Goal: Task Accomplishment & Management: Use online tool/utility

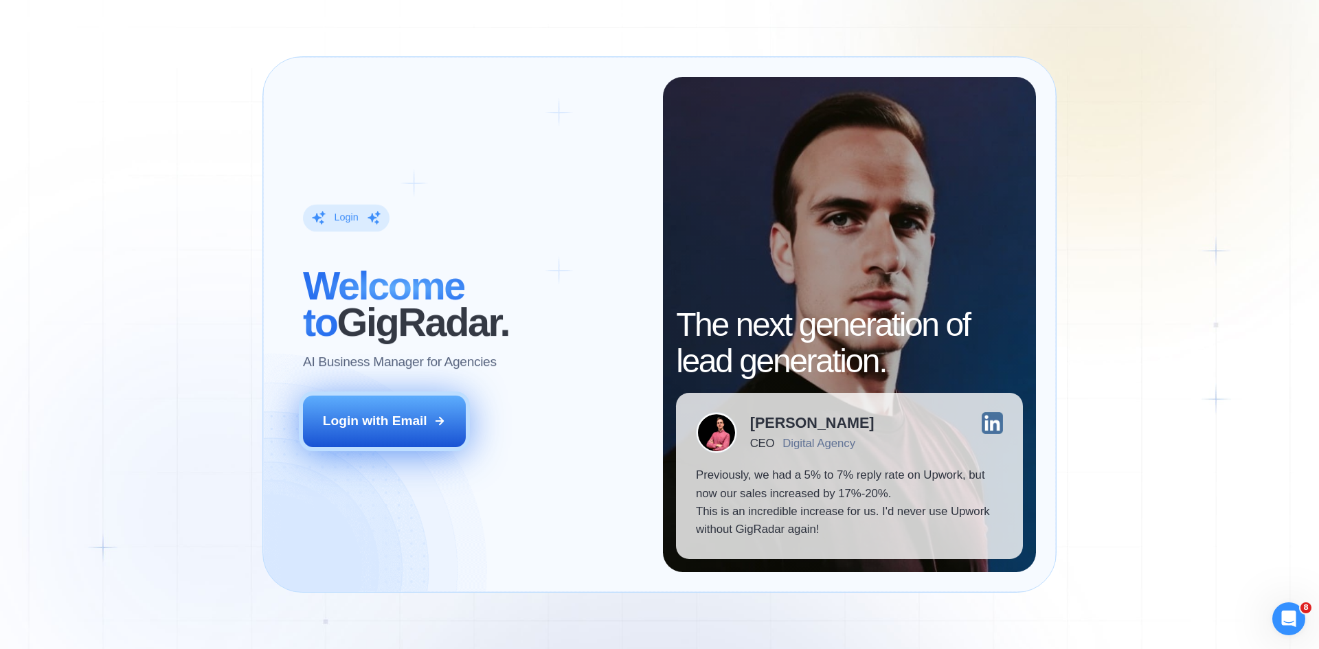
click at [440, 415] on icon at bounding box center [440, 421] width 12 height 12
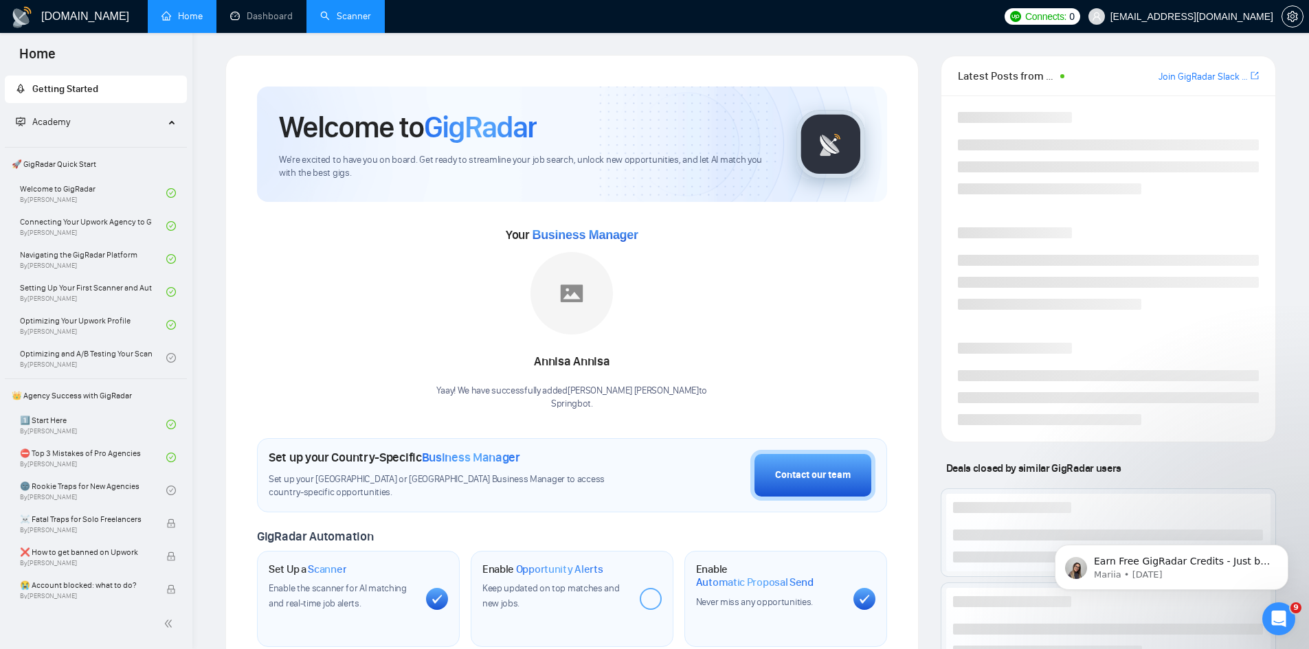
click at [362, 16] on link "Scanner" at bounding box center [345, 16] width 51 height 12
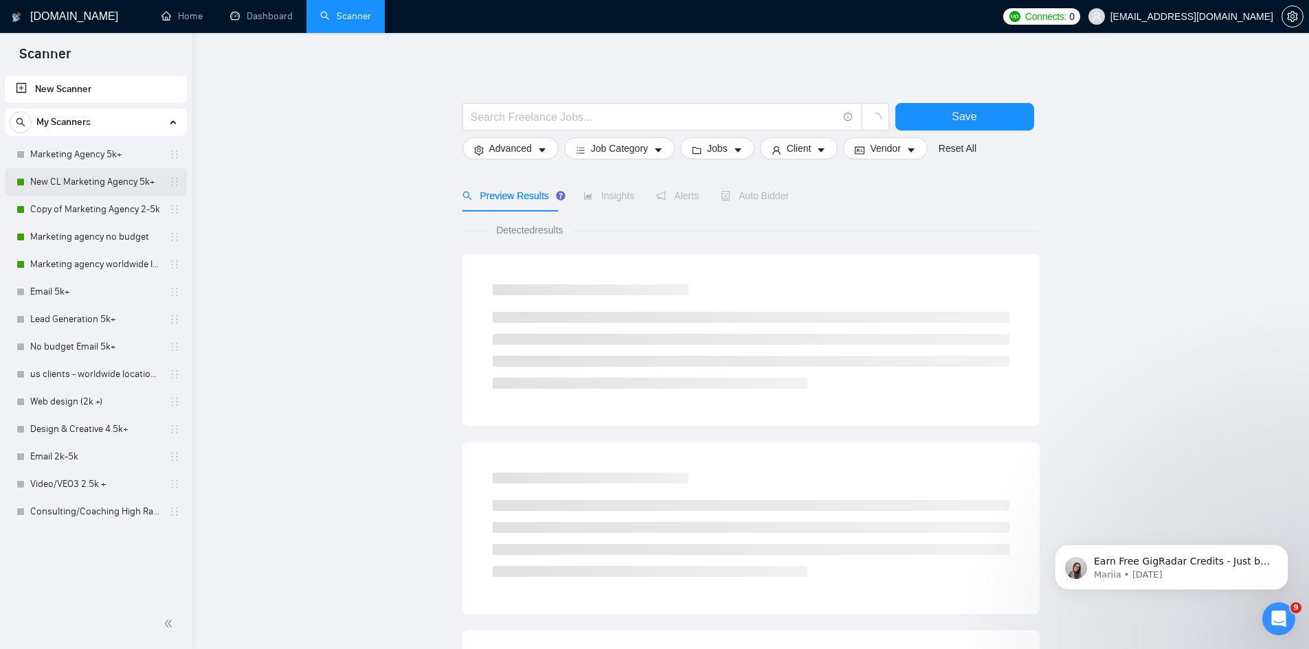
click at [118, 181] on link "New CL Marketing Agency 5k+" at bounding box center [95, 181] width 131 height 27
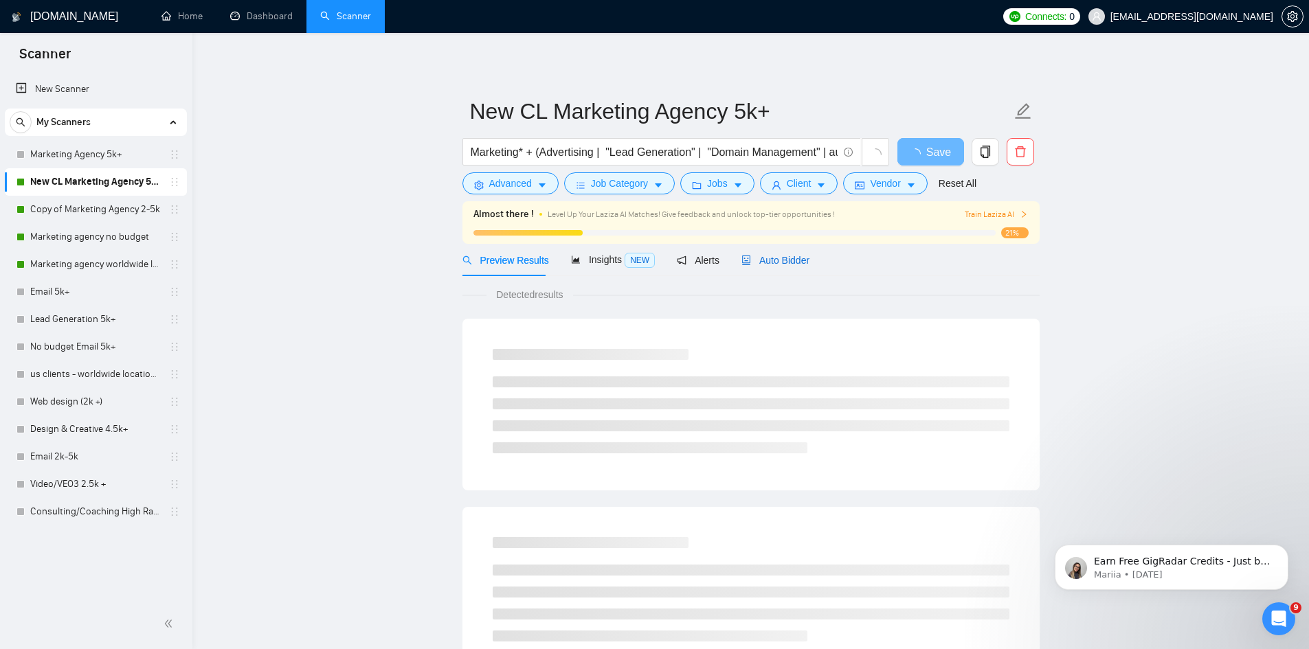
click at [771, 256] on span "Auto Bidder" at bounding box center [775, 260] width 68 height 11
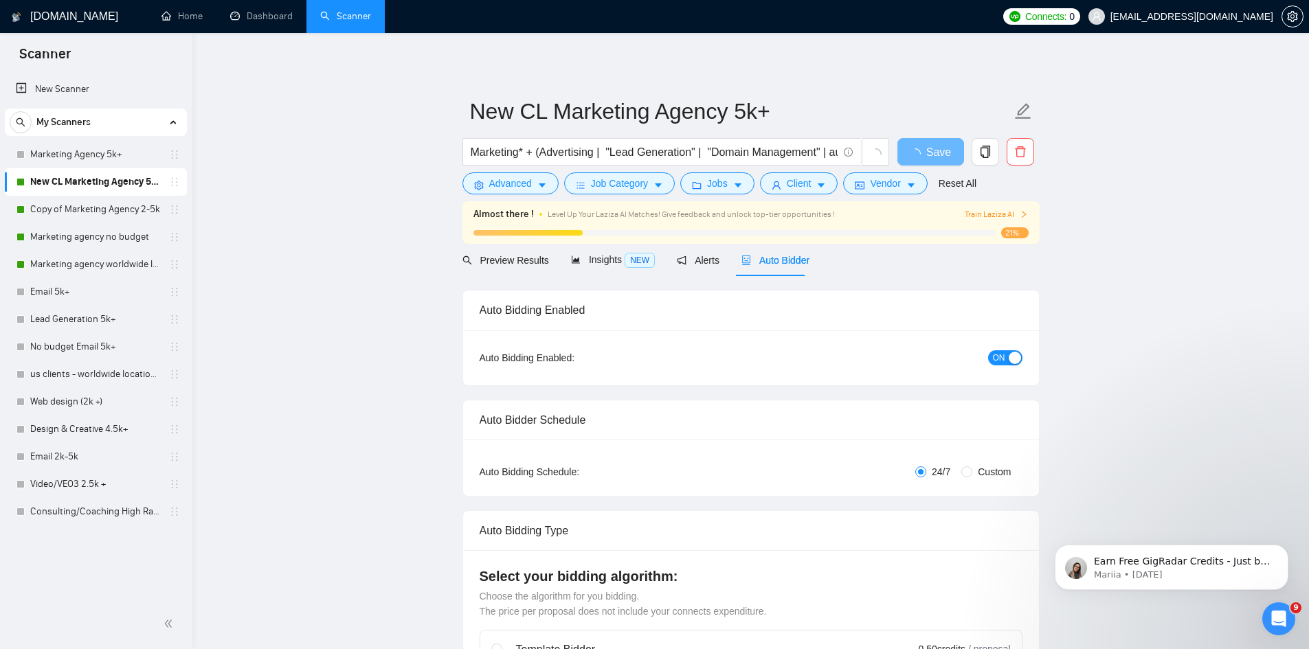
radio input "false"
radio input "true"
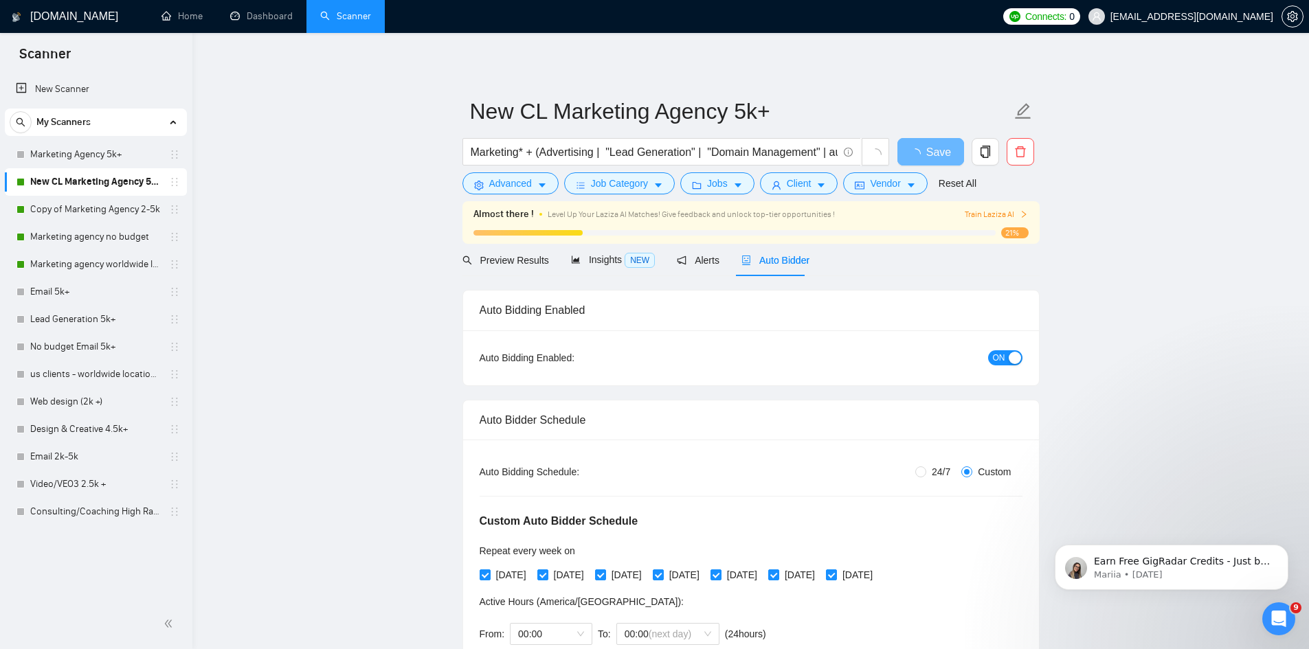
click at [1009, 359] on div "button" at bounding box center [1015, 358] width 12 height 12
click at [114, 208] on link "Copy of Marketing Agency 2-5k" at bounding box center [95, 209] width 131 height 27
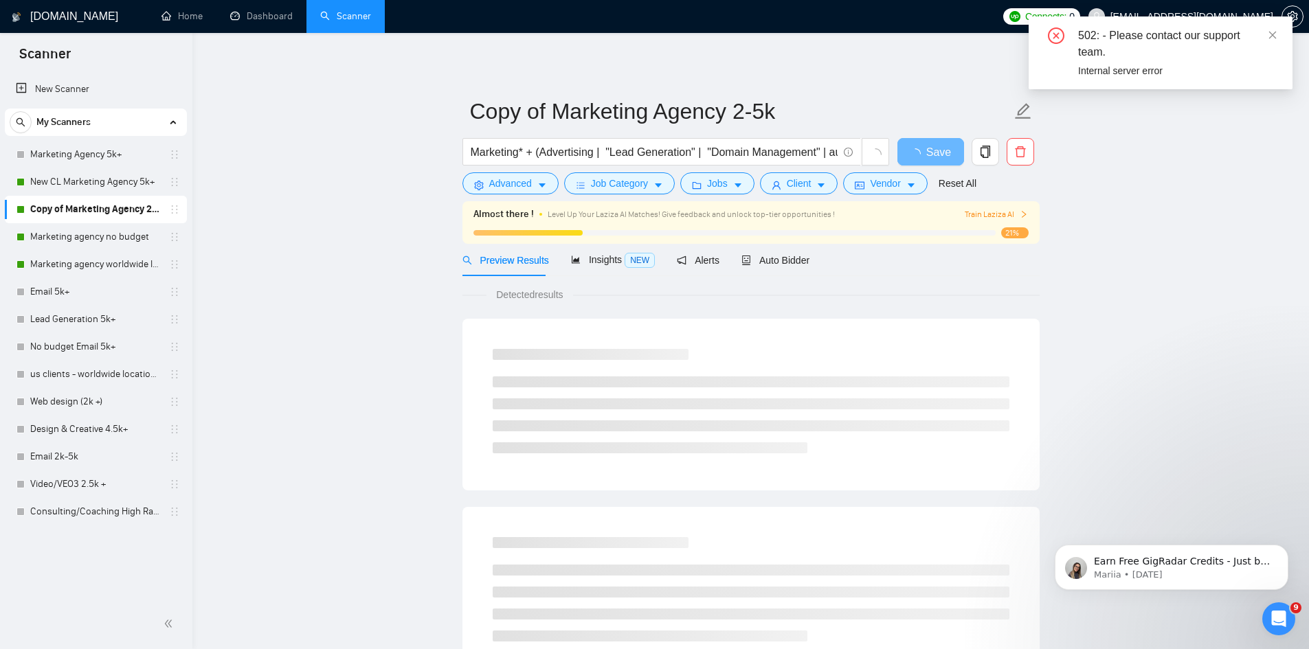
click at [62, 210] on link "Copy of Marketing Agency 2-5k" at bounding box center [95, 209] width 131 height 27
click at [103, 176] on link "New CL Marketing Agency 5k+" at bounding box center [95, 181] width 131 height 27
click at [773, 260] on span "Auto Bidder" at bounding box center [775, 260] width 68 height 11
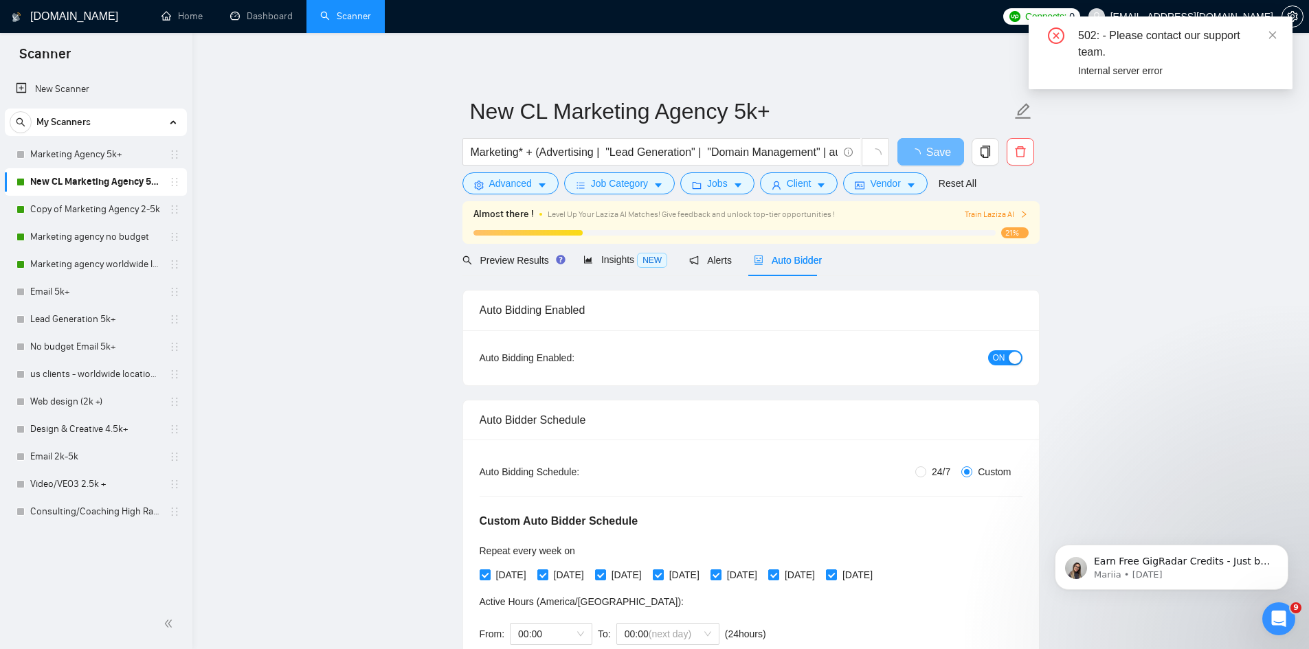
click at [1001, 355] on span "ON" at bounding box center [999, 357] width 12 height 15
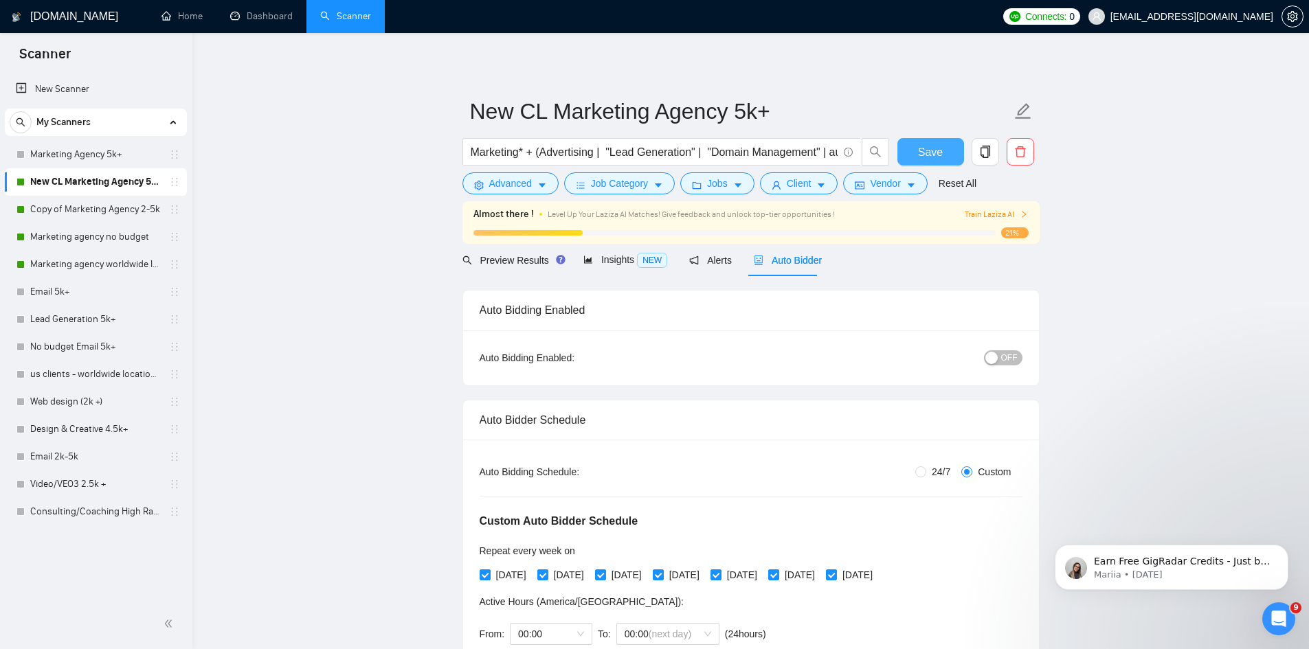
click at [935, 146] on span "Save" at bounding box center [930, 152] width 25 height 17
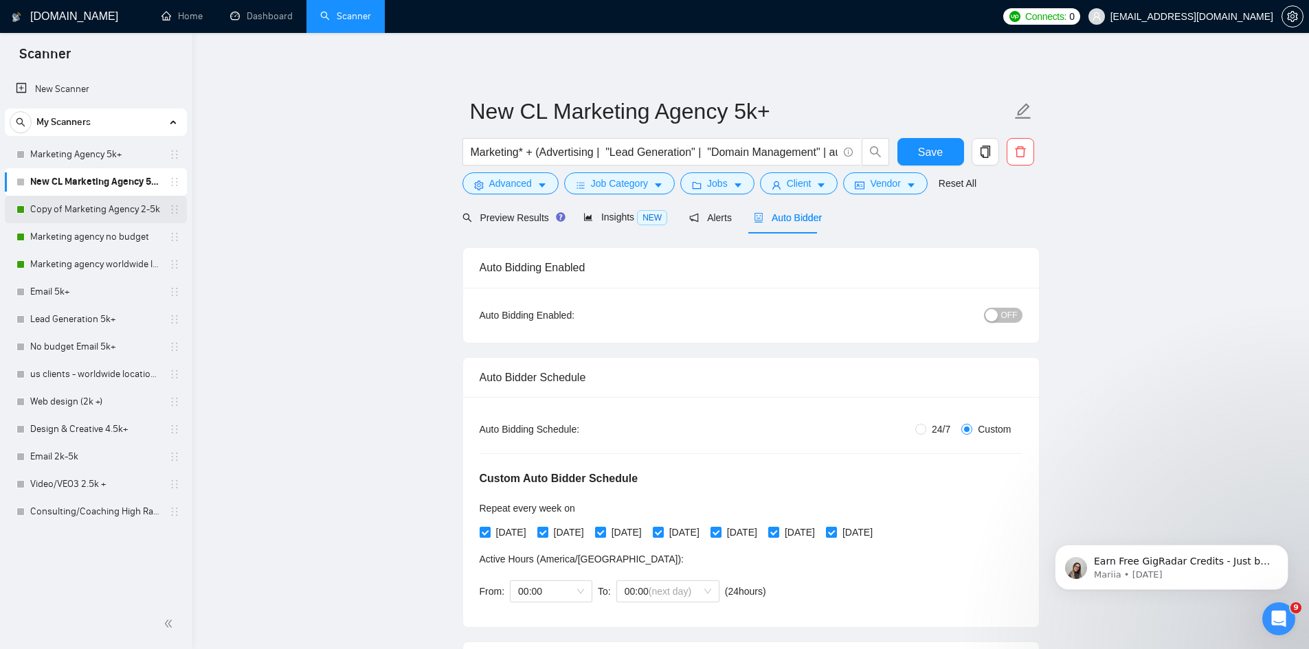
click at [87, 223] on link "Copy of Marketing Agency 2-5k" at bounding box center [95, 209] width 131 height 27
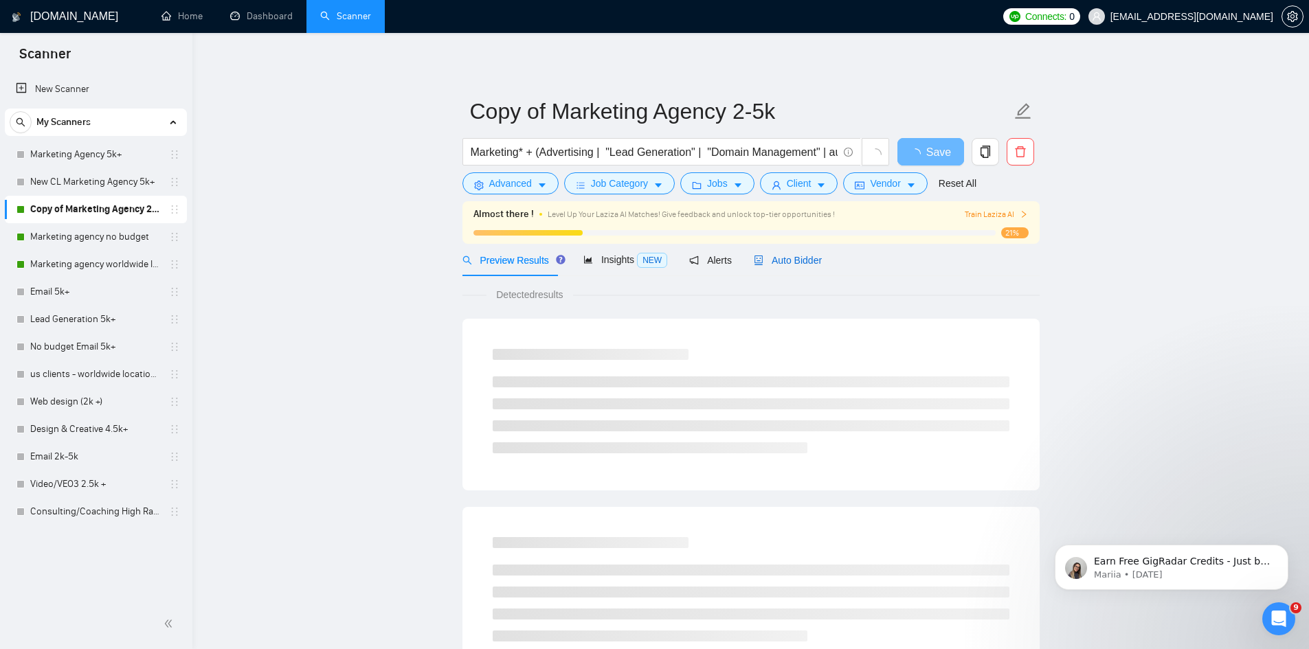
click at [779, 258] on span "Auto Bidder" at bounding box center [788, 260] width 68 height 11
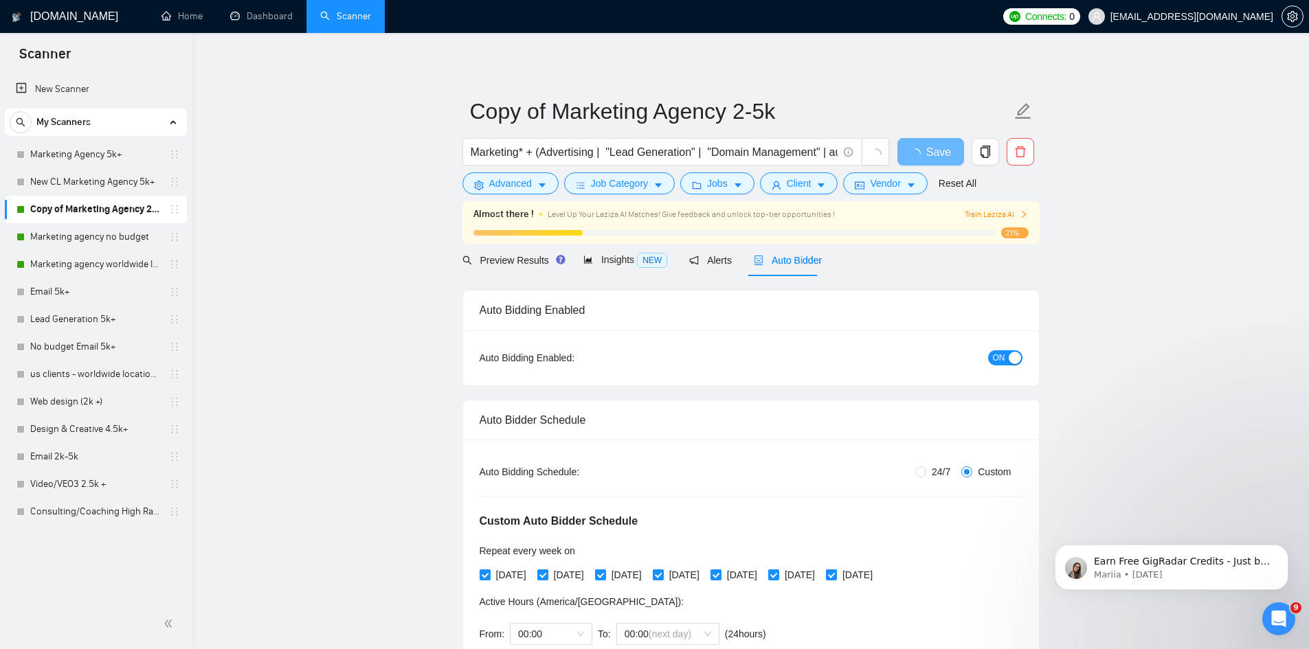
click at [1006, 358] on button "ON" at bounding box center [1005, 357] width 34 height 15
click at [927, 148] on span "Save" at bounding box center [930, 152] width 25 height 17
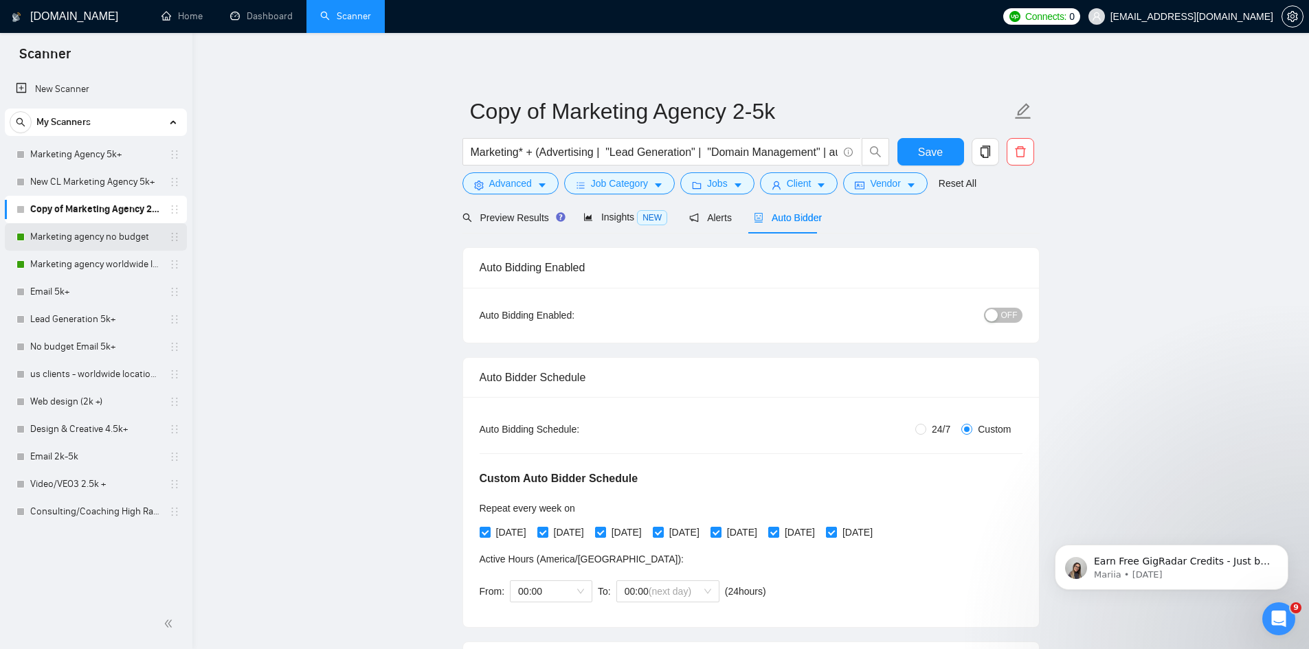
click at [96, 237] on link "Marketing agency no budget" at bounding box center [95, 236] width 131 height 27
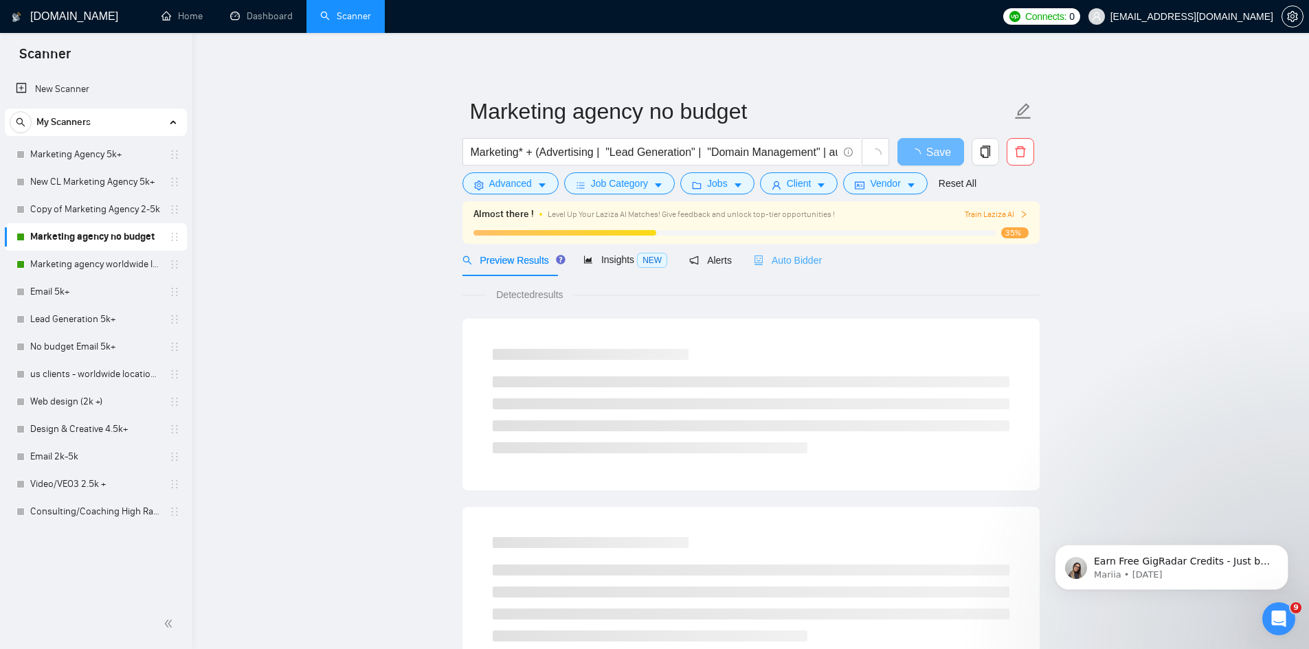
click at [792, 268] on div "Auto Bidder" at bounding box center [788, 260] width 68 height 32
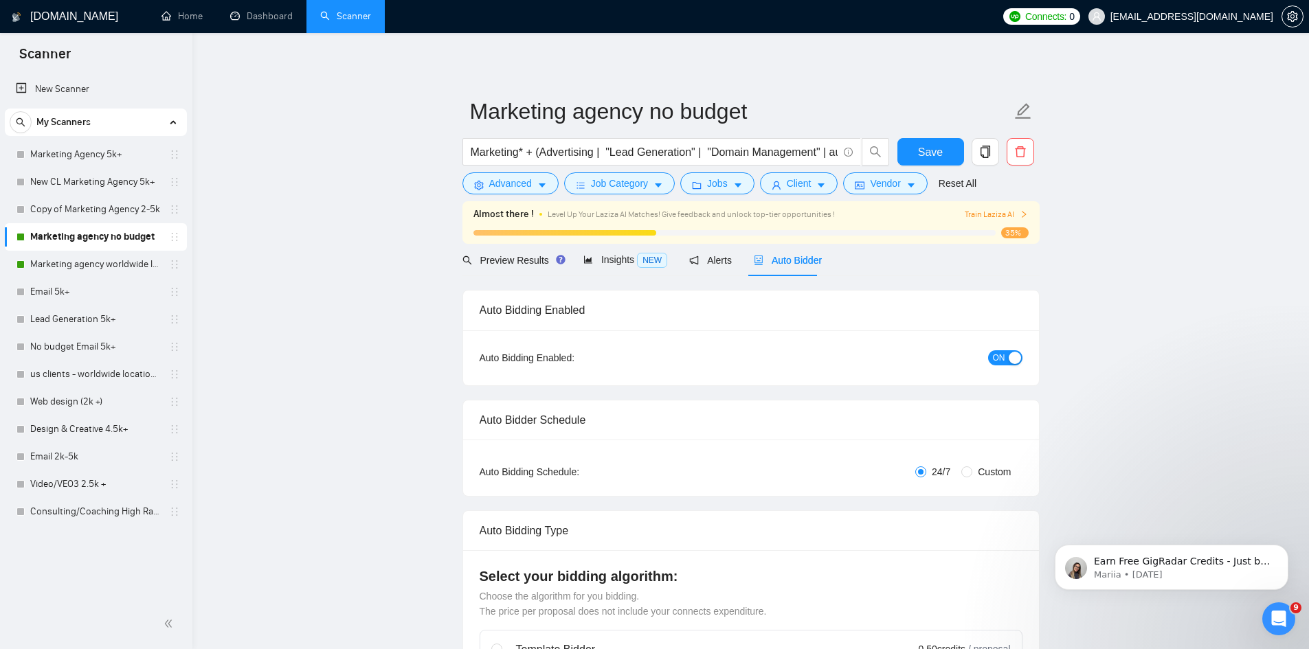
click at [1007, 359] on button "ON" at bounding box center [1005, 357] width 34 height 15
click at [925, 155] on span "Save" at bounding box center [930, 152] width 25 height 17
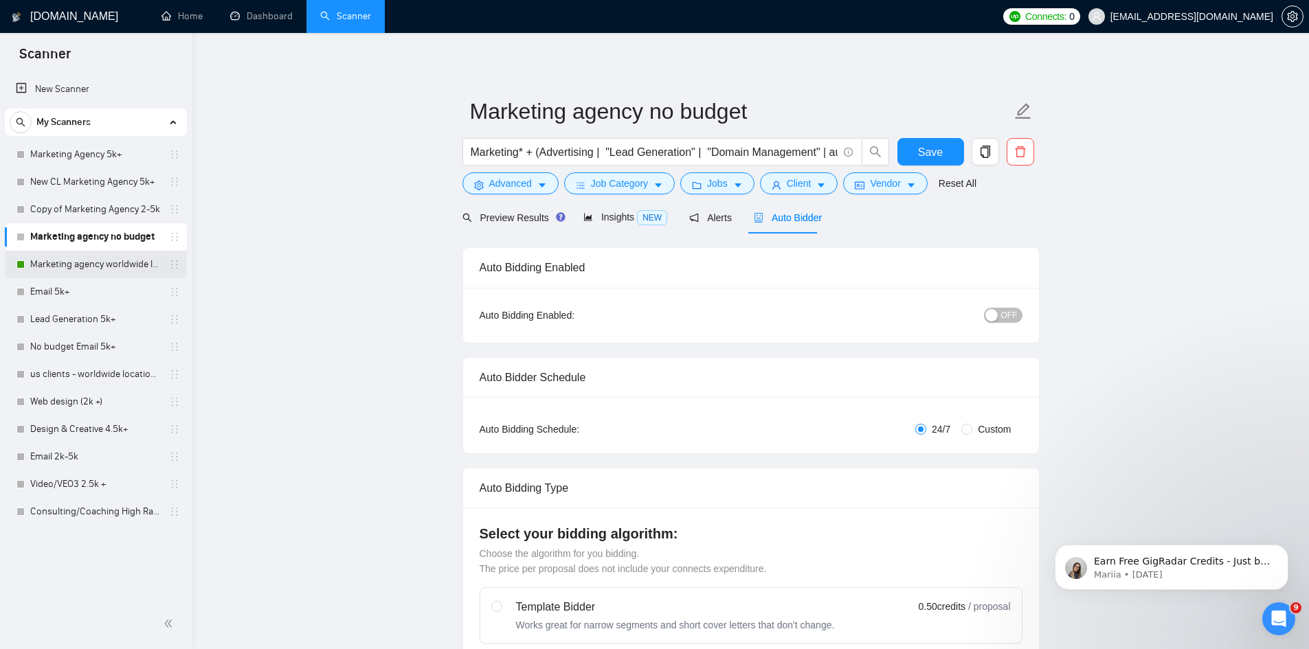
drag, startPoint x: 74, startPoint y: 259, endPoint x: 725, endPoint y: 166, distance: 658.0
click at [73, 259] on link "Marketing agency worldwide location" at bounding box center [95, 264] width 131 height 27
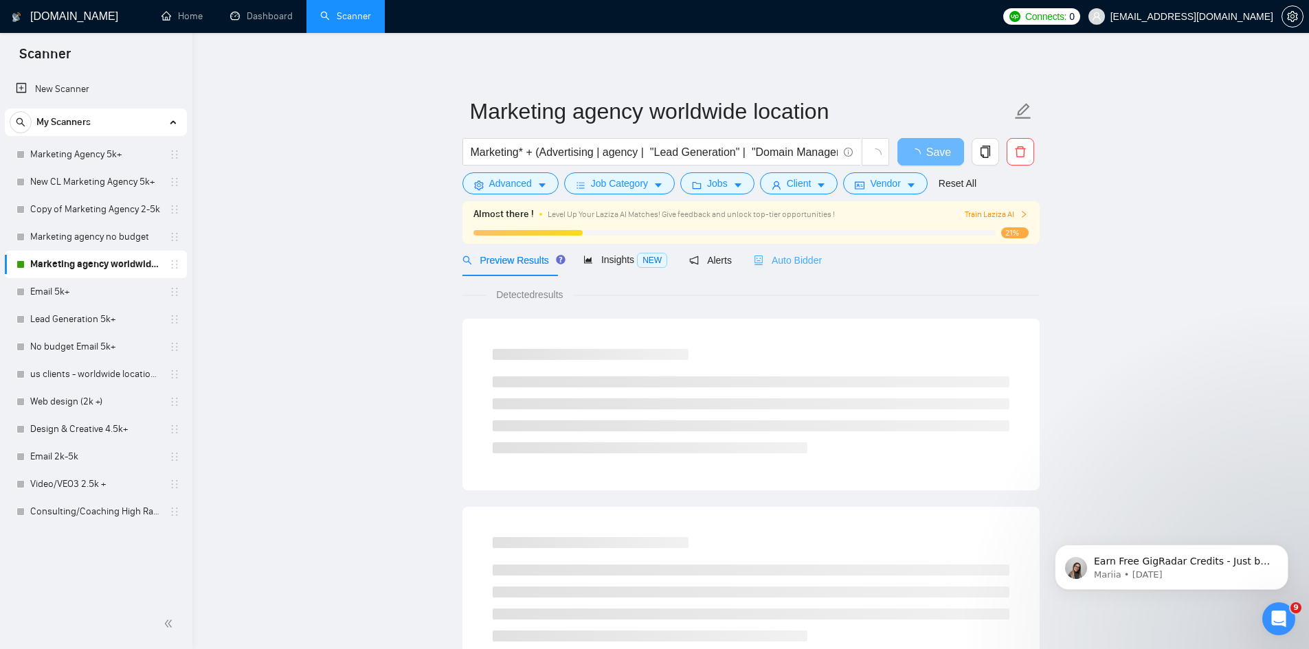
click at [798, 250] on div "Auto Bidder" at bounding box center [788, 260] width 68 height 32
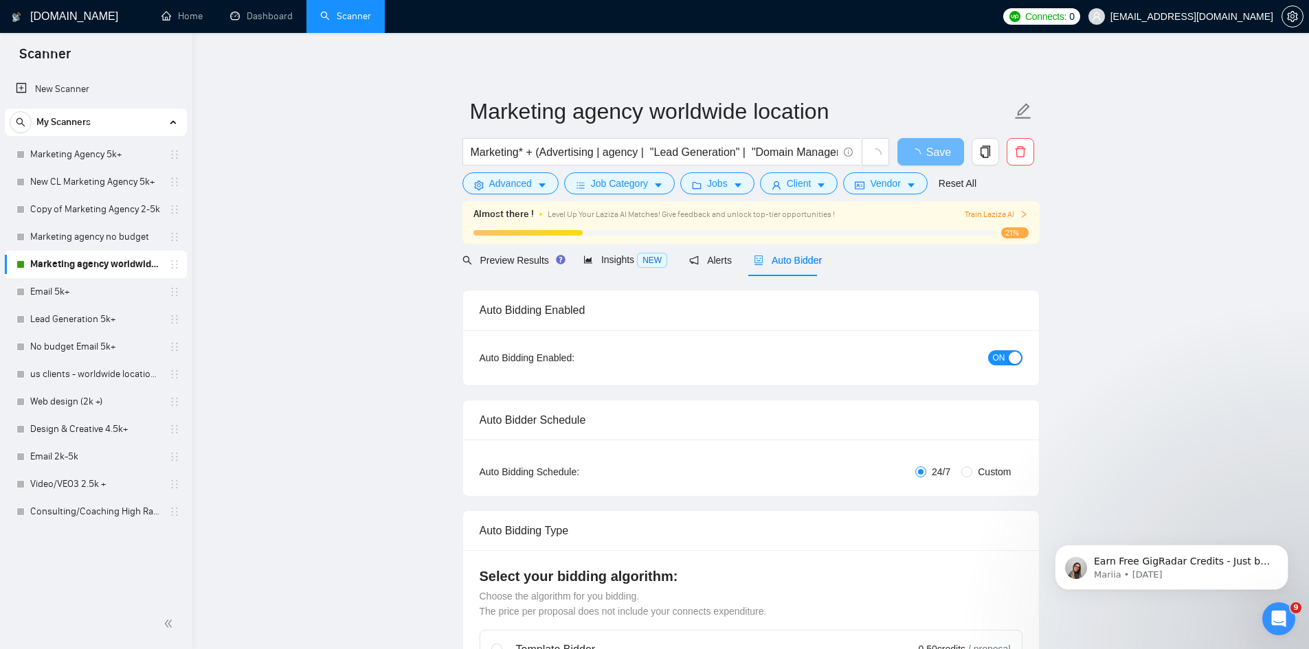
radio input "false"
radio input "true"
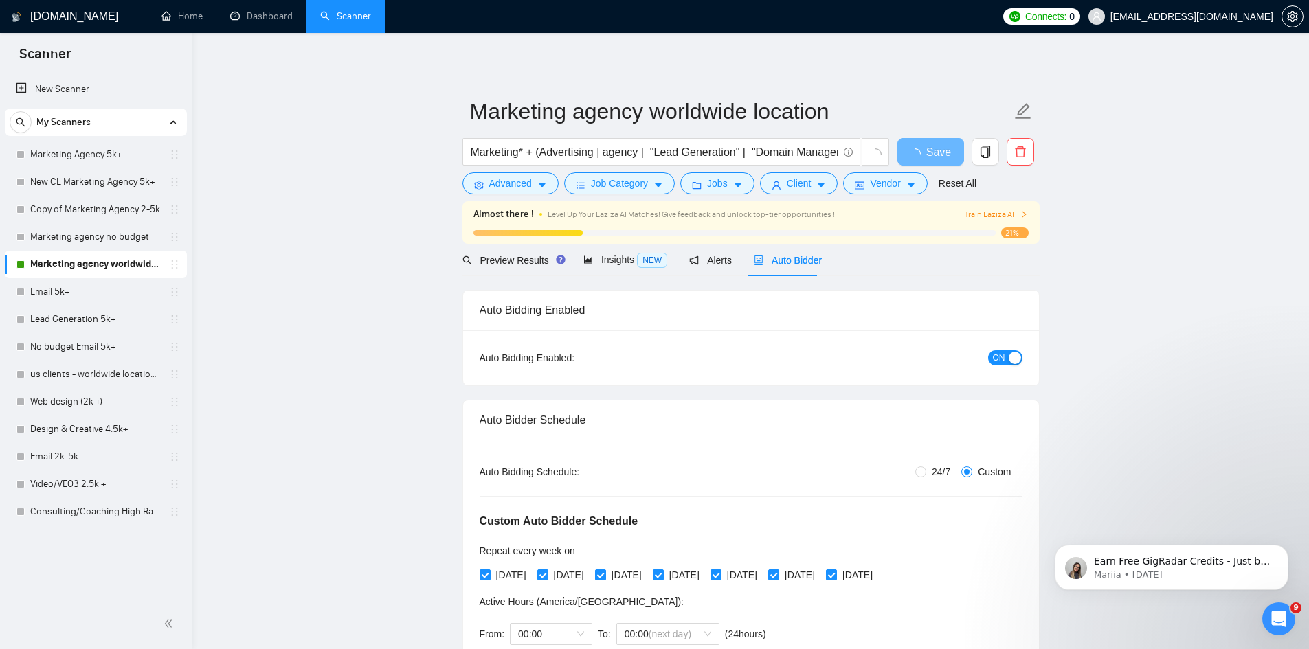
click at [1007, 350] on div "ON" at bounding box center [931, 358] width 181 height 16
click at [1007, 354] on button "ON" at bounding box center [1005, 357] width 34 height 15
click at [918, 134] on form "Marketing agency worldwide location Marketing* + (Advertising | agency | "Lead …" at bounding box center [750, 145] width 577 height 112
click at [923, 143] on button "Save" at bounding box center [930, 151] width 67 height 27
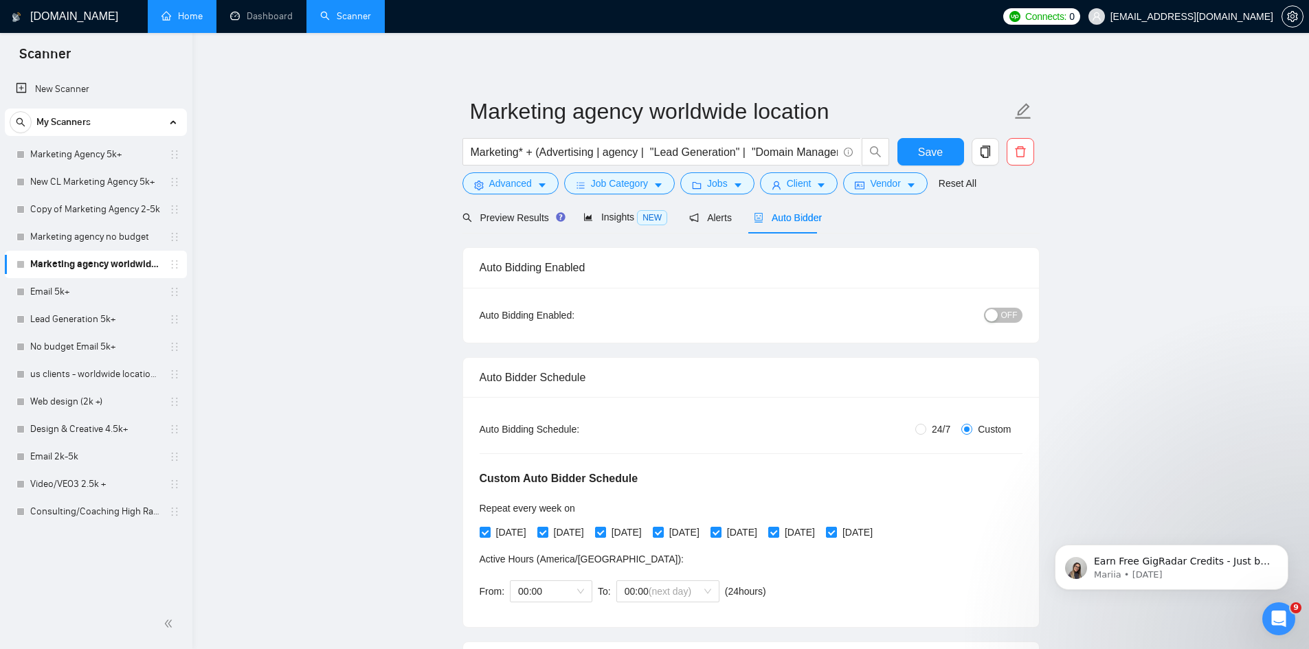
click at [197, 15] on link "Home" at bounding box center [181, 16] width 41 height 12
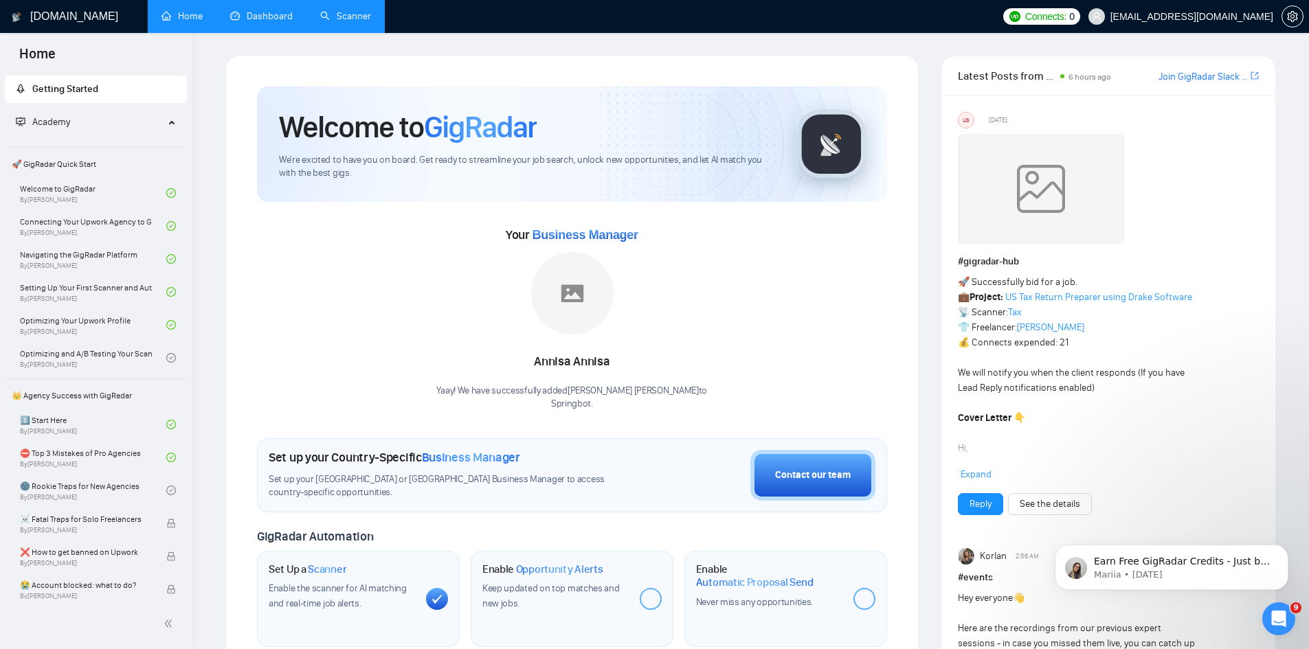
click at [269, 16] on link "Dashboard" at bounding box center [261, 16] width 63 height 12
